Goal: Transaction & Acquisition: Download file/media

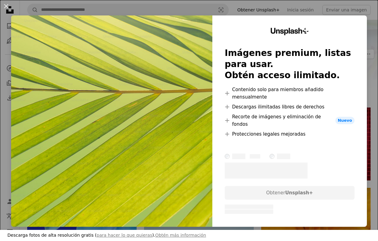
scroll to position [34, 0]
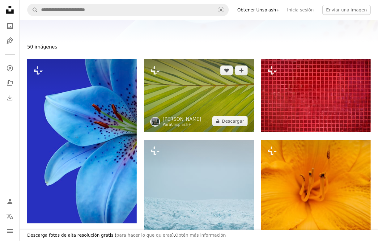
scroll to position [55, 0]
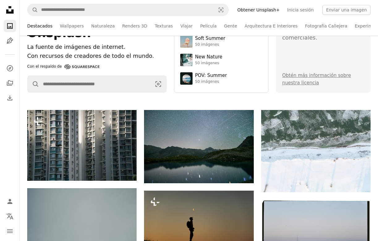
scroll to position [16, 0]
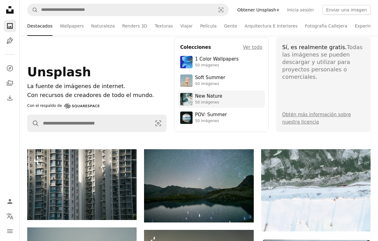
click at [209, 102] on div "50 imágenes" at bounding box center [208, 102] width 27 height 5
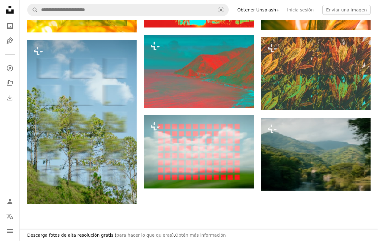
scroll to position [469, 0]
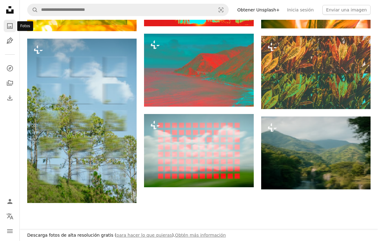
click at [7, 27] on icon "Fotos" at bounding box center [10, 26] width 6 height 6
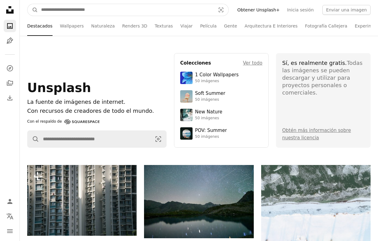
click at [82, 9] on input "Encuentra imágenes en todo el sitio" at bounding box center [125, 10] width 175 height 12
type input "******"
click at [33, 10] on button "A magnifying glass" at bounding box center [32, 10] width 11 height 12
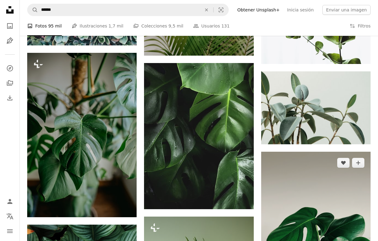
scroll to position [659, 0]
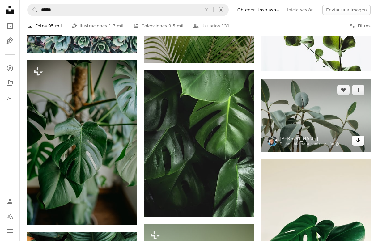
click at [359, 138] on icon "Arrow pointing down" at bounding box center [358, 140] width 5 height 7
